Goal: Subscribe to service/newsletter

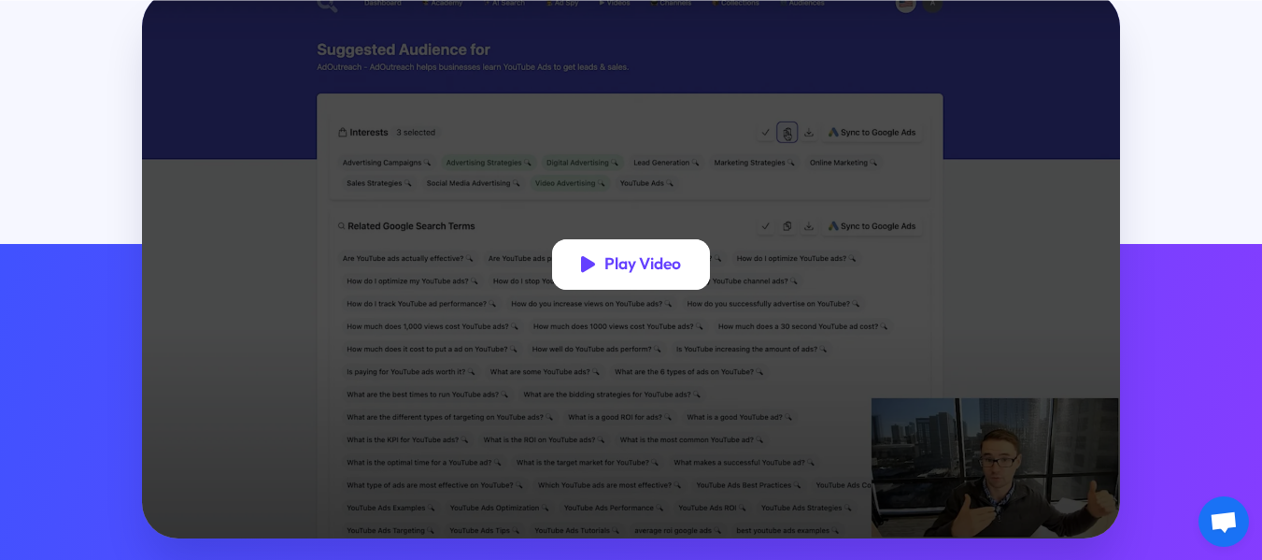
click at [640, 275] on div "Play Video" at bounding box center [642, 264] width 77 height 21
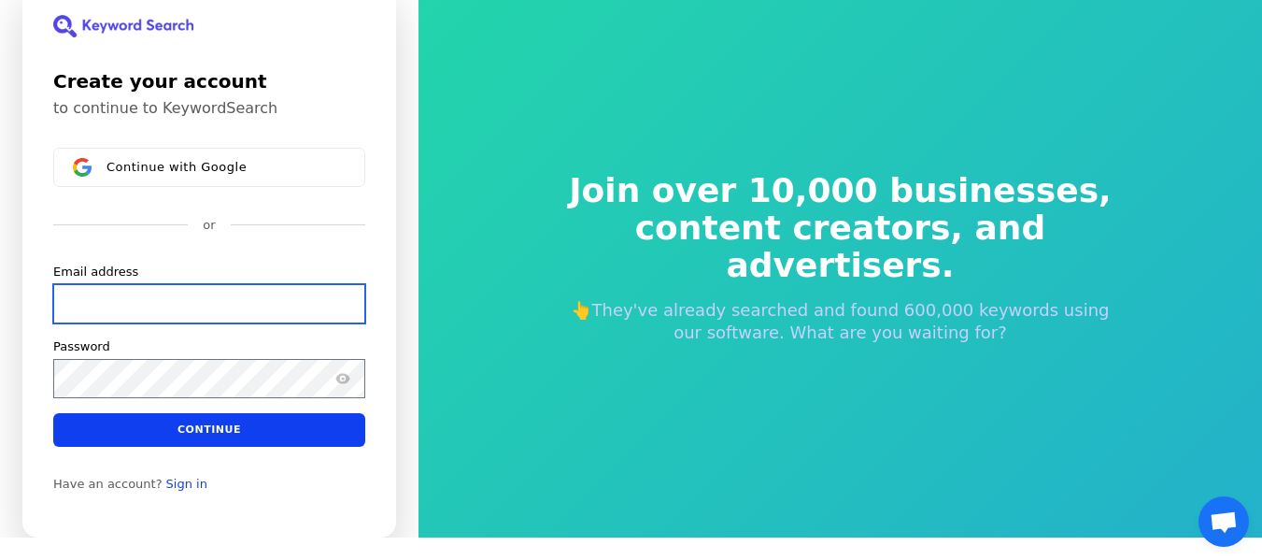
click at [176, 303] on input "Email address" at bounding box center [209, 302] width 312 height 39
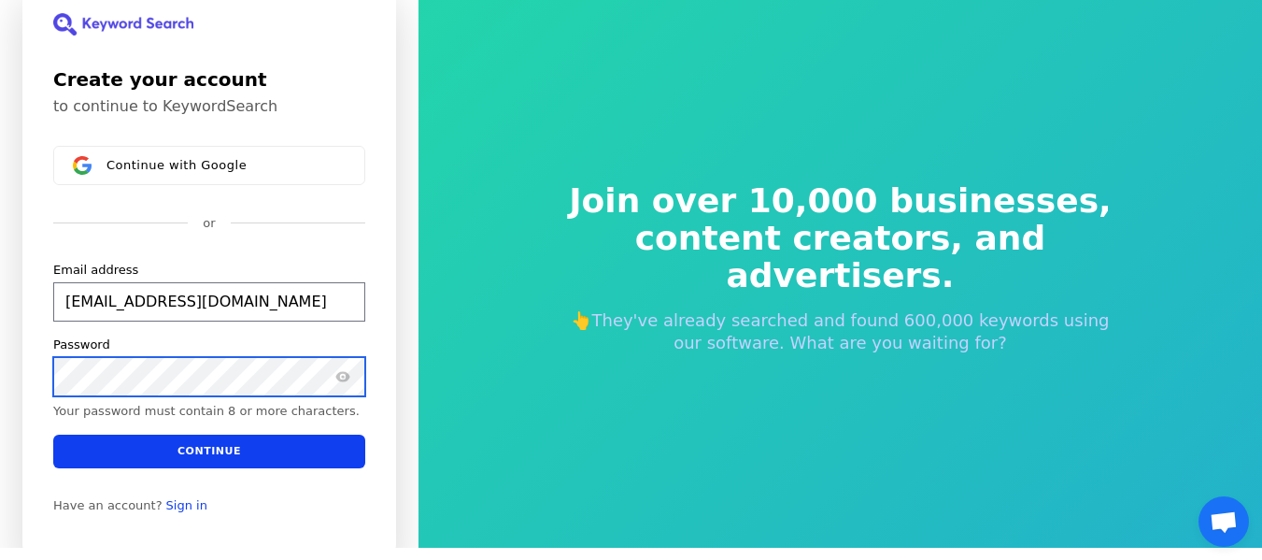
scroll to position [10, 0]
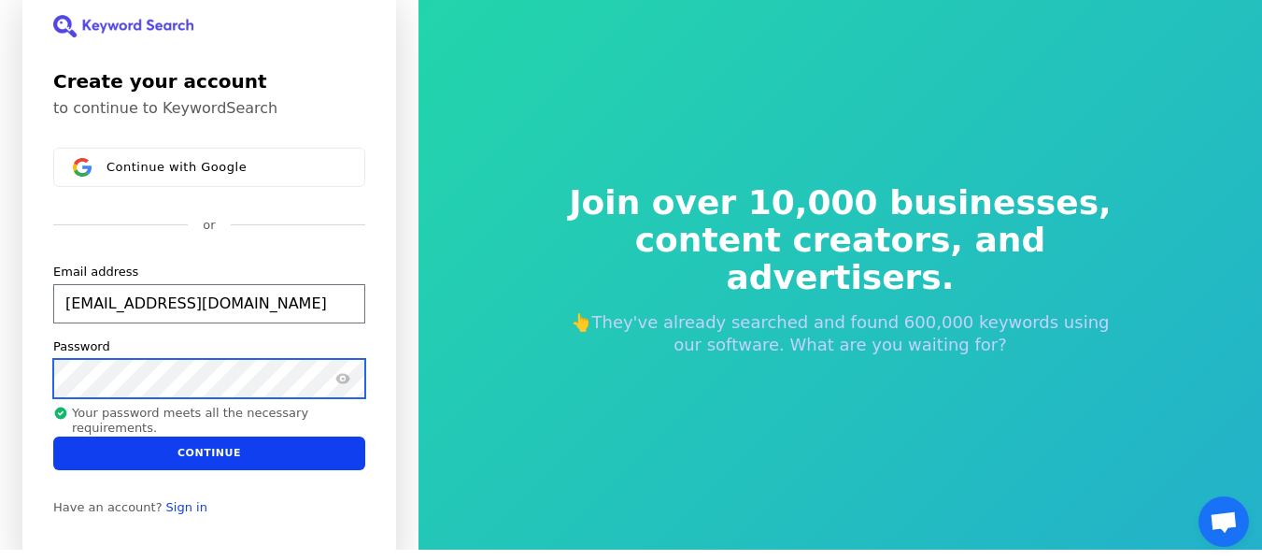
click at [53, 263] on button "submit" at bounding box center [53, 263] width 0 height 0
type input "[EMAIL_ADDRESS][DOMAIN_NAME]"
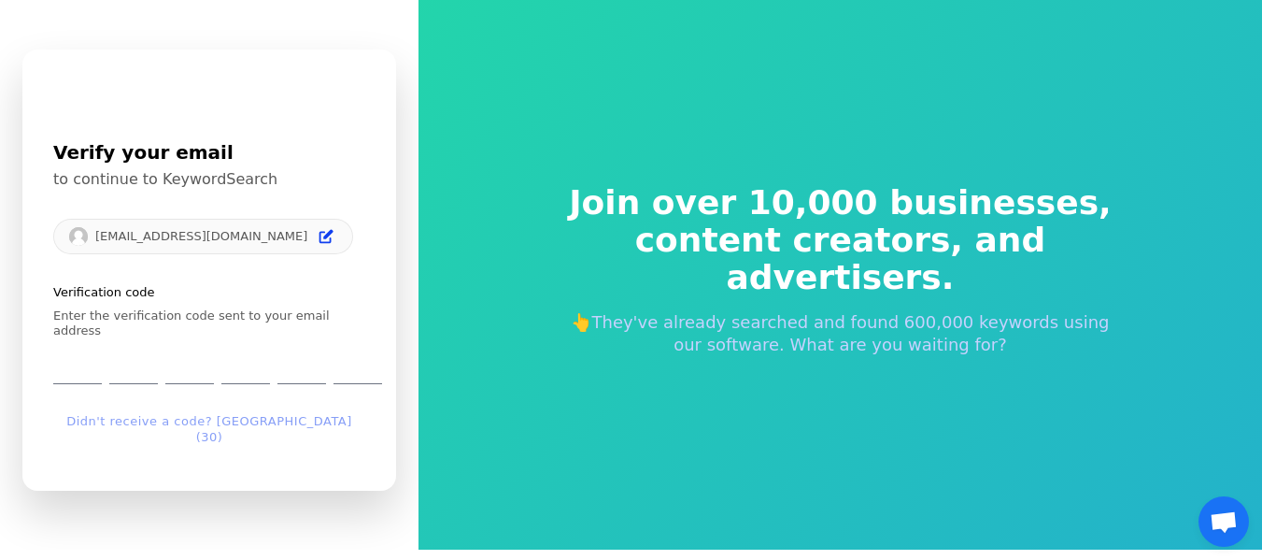
scroll to position [22, 0]
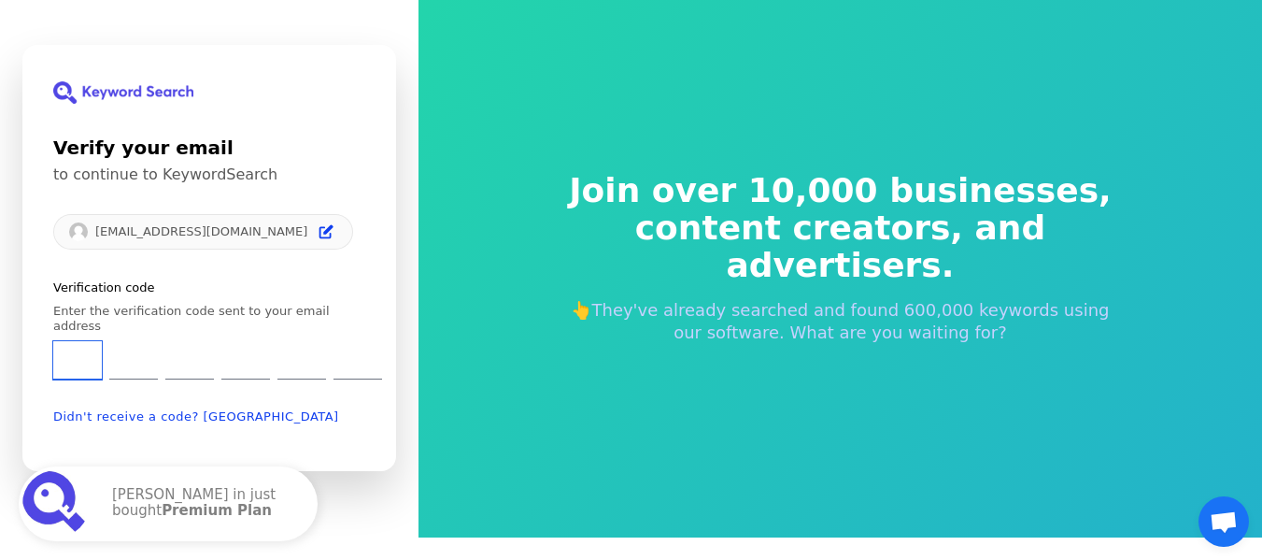
type input "1"
type input "3"
type input "9"
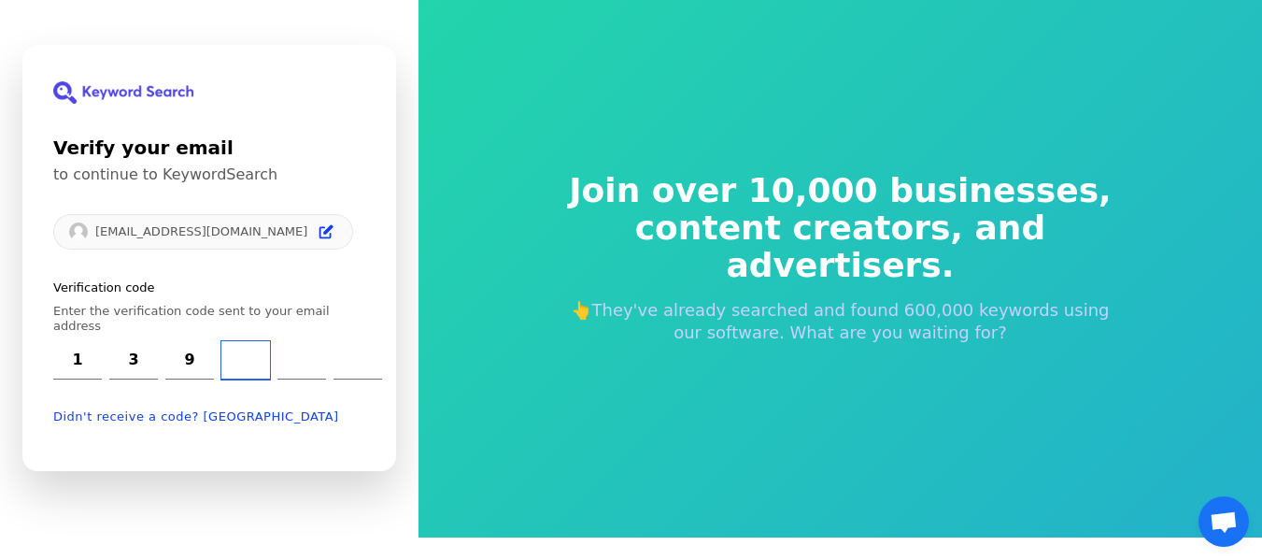
type input "1"
type input "8"
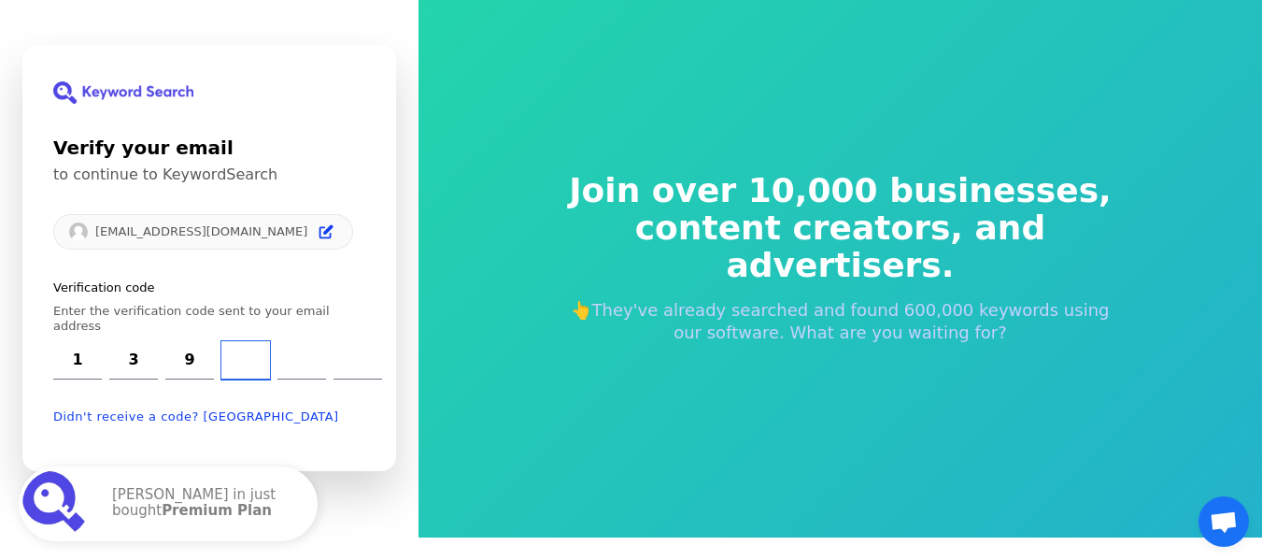
click at [259, 351] on input "Digit 4" at bounding box center [245, 360] width 49 height 38
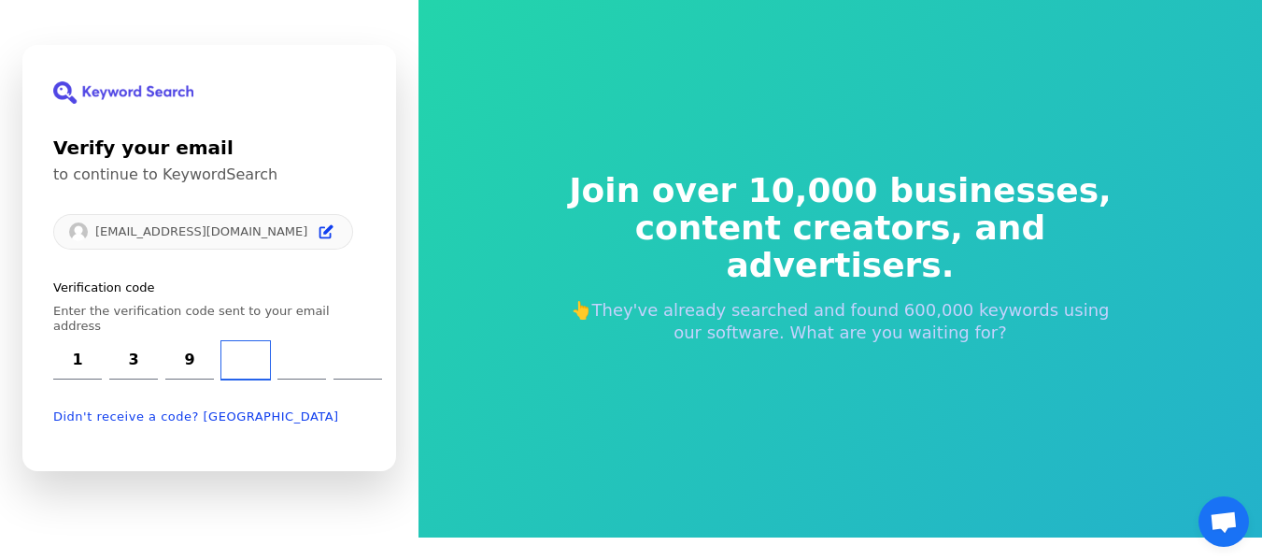
type input "8"
type input "1"
type input "8"
